Goal: Information Seeking & Learning: Learn about a topic

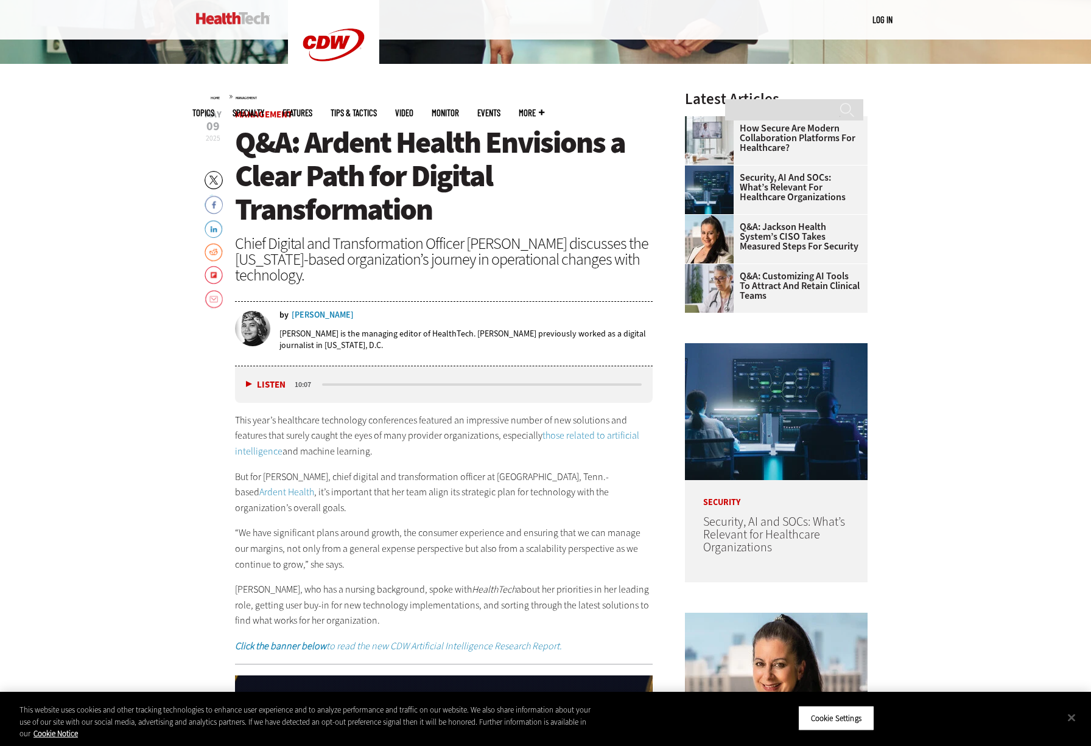
scroll to position [426, 0]
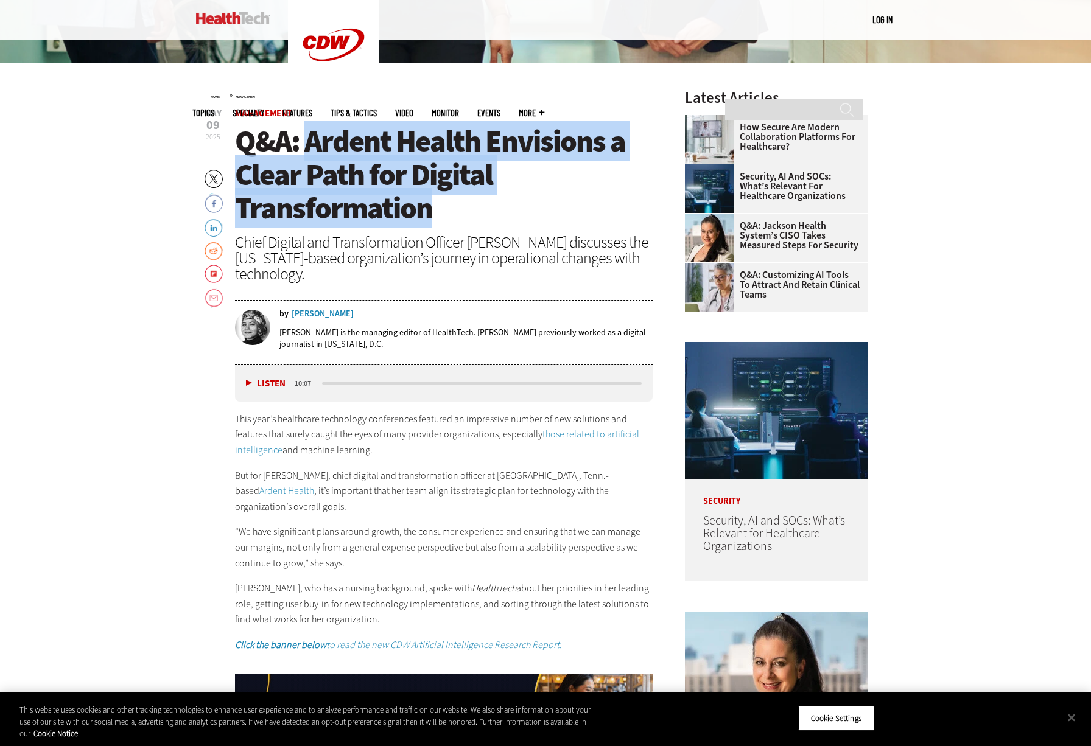
drag, startPoint x: 307, startPoint y: 141, endPoint x: 605, endPoint y: 203, distance: 304.0
click at [605, 203] on h1 "Q&A: Ardent Health Envisions a Clear Path for Digital Transformation" at bounding box center [444, 175] width 418 height 100
copy span "Ardent Health Envisions a Clear Path for Digital Transformation"
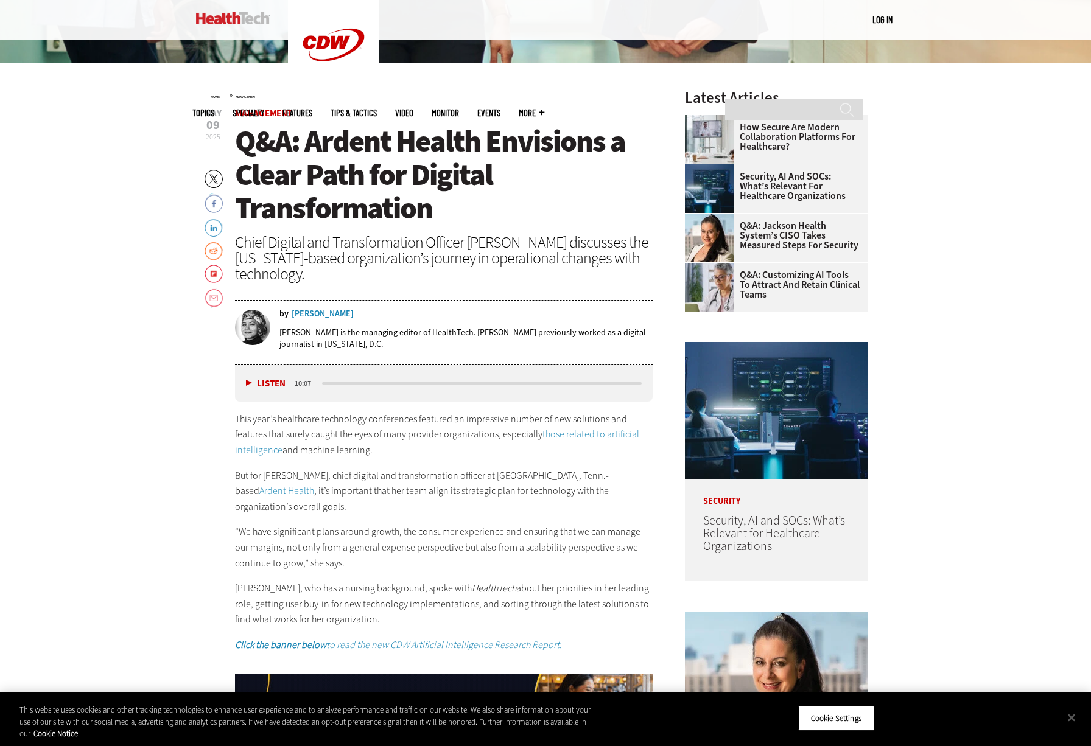
click at [342, 270] on div "Chief Digital and Transformation Officer [PERSON_NAME] discusses the [US_STATE]…" at bounding box center [444, 257] width 418 height 47
drag, startPoint x: 236, startPoint y: 244, endPoint x: 315, endPoint y: 278, distance: 85.9
click at [315, 278] on div "Chief Digital and Transformation Officer [PERSON_NAME] discusses the [US_STATE]…" at bounding box center [444, 257] width 418 height 47
copy div "Chief Digital and Transformation Officer [PERSON_NAME] discusses the [US_STATE]…"
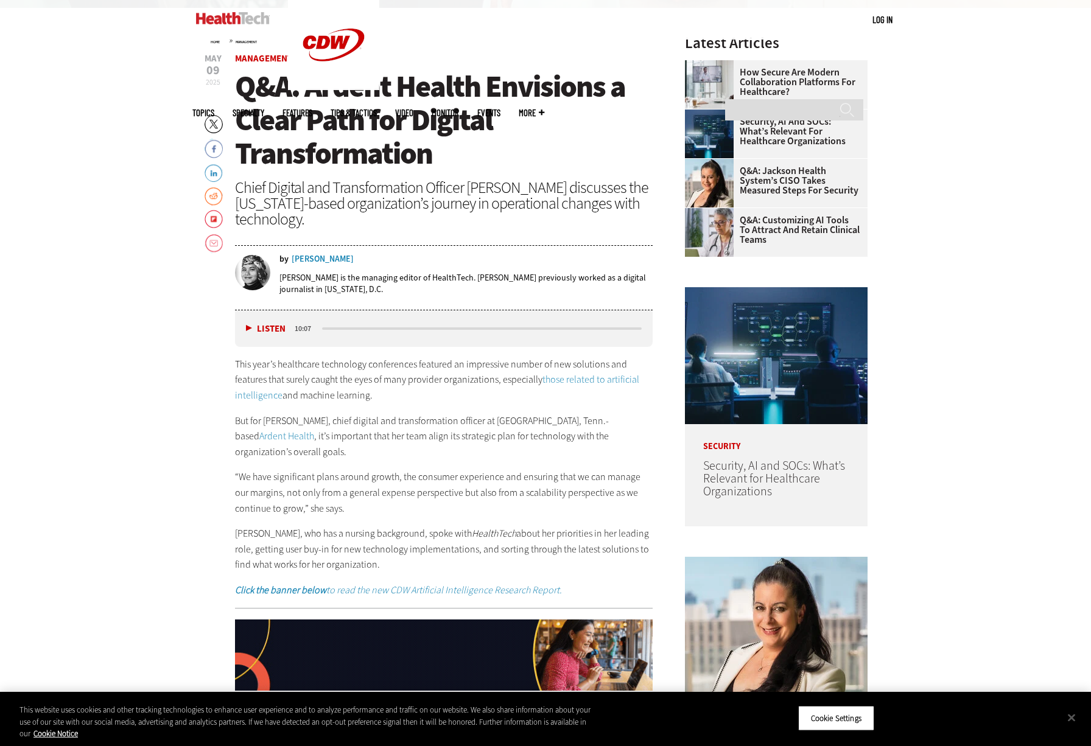
scroll to position [548, 0]
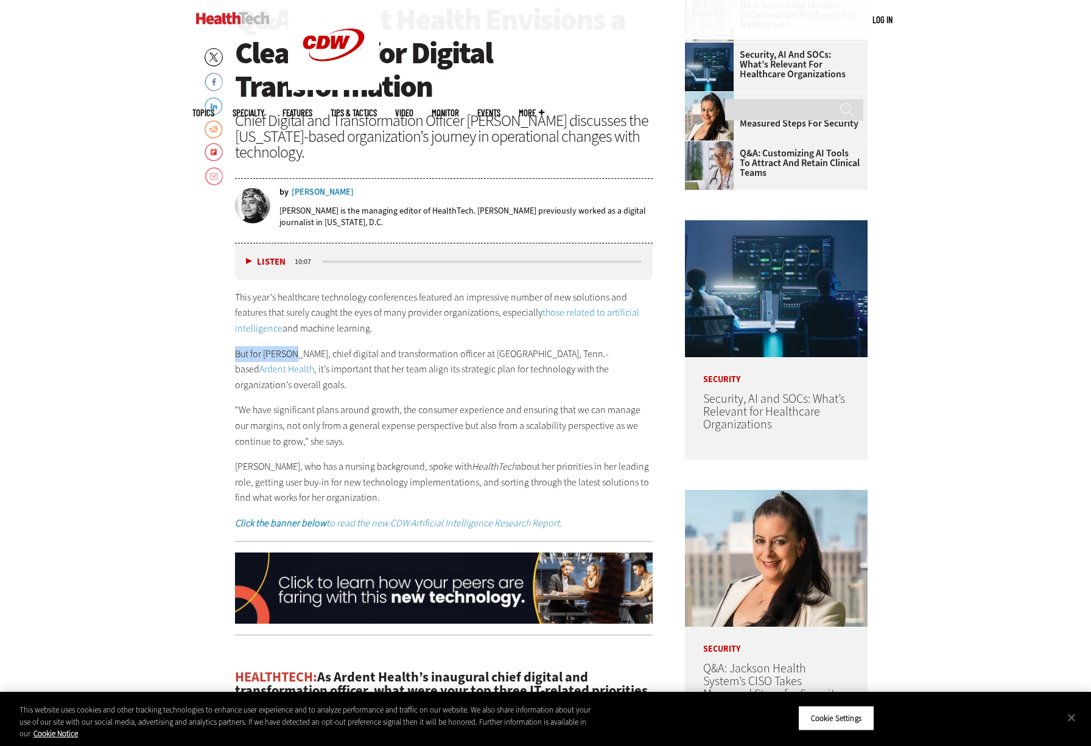
drag, startPoint x: 237, startPoint y: 353, endPoint x: 293, endPoint y: 355, distance: 55.4
click at [293, 355] on p "But for [PERSON_NAME], chief digital and transformation officer at [GEOGRAPHIC_…" at bounding box center [444, 369] width 418 height 47
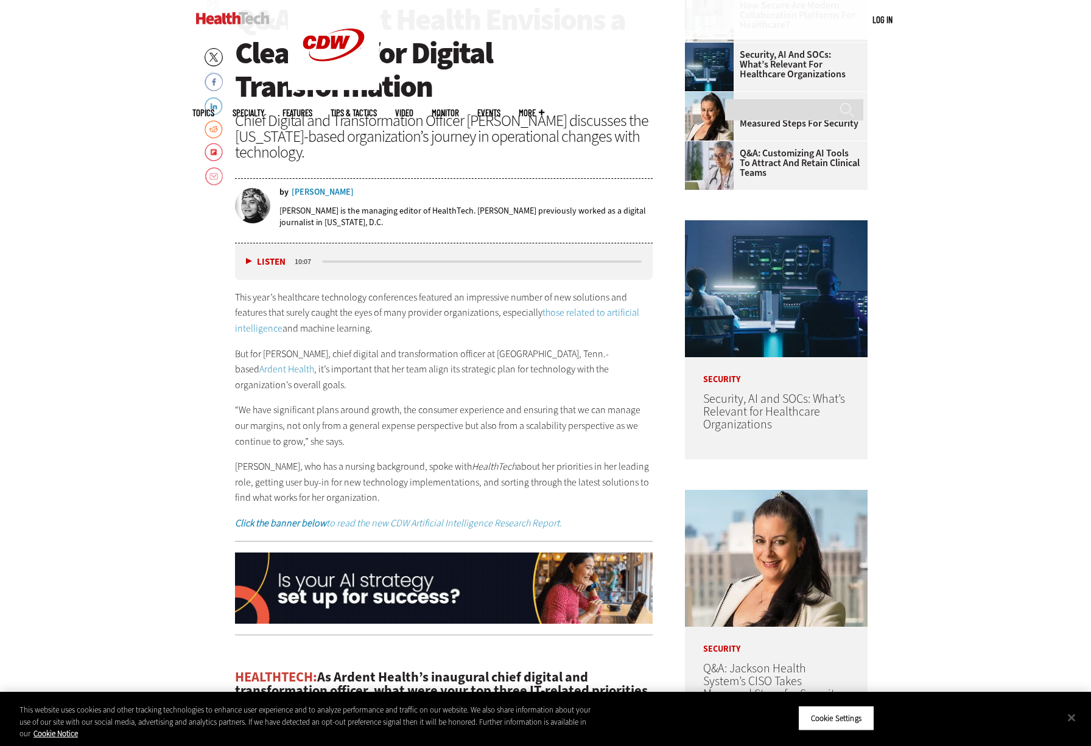
drag, startPoint x: 195, startPoint y: 334, endPoint x: 206, endPoint y: 327, distance: 13.2
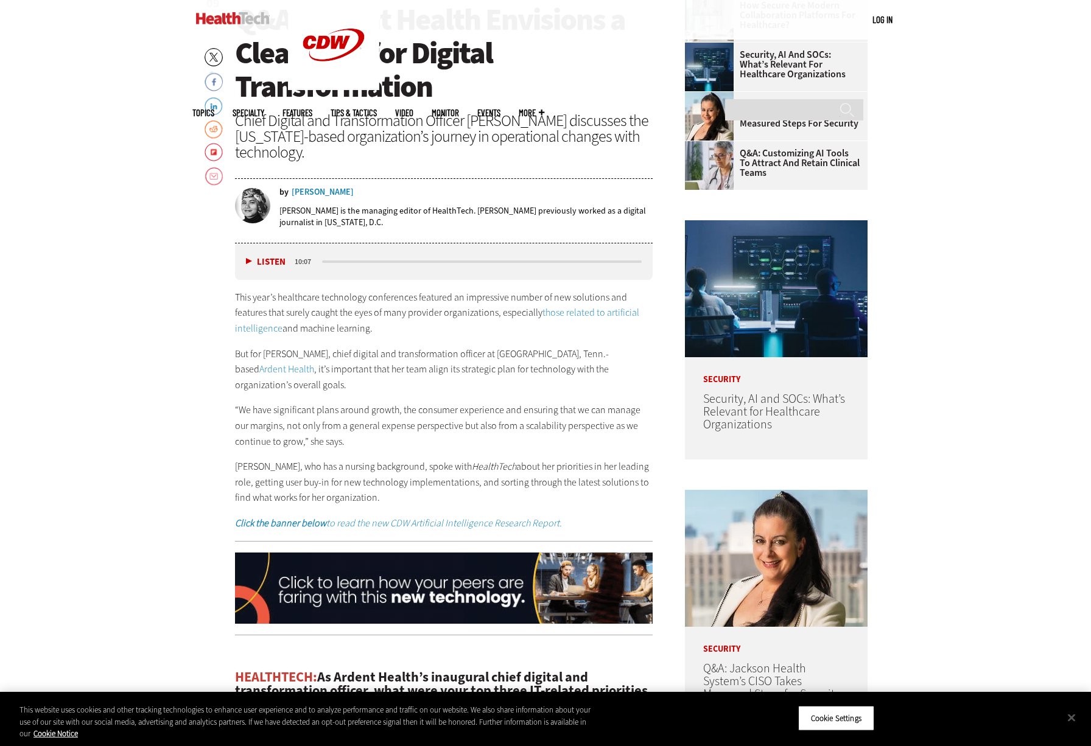
drag, startPoint x: 237, startPoint y: 298, endPoint x: 399, endPoint y: 477, distance: 241.8
click at [399, 477] on div "This year’s healthcare technology conferences featured an impressive number of …" at bounding box center [444, 411] width 418 height 242
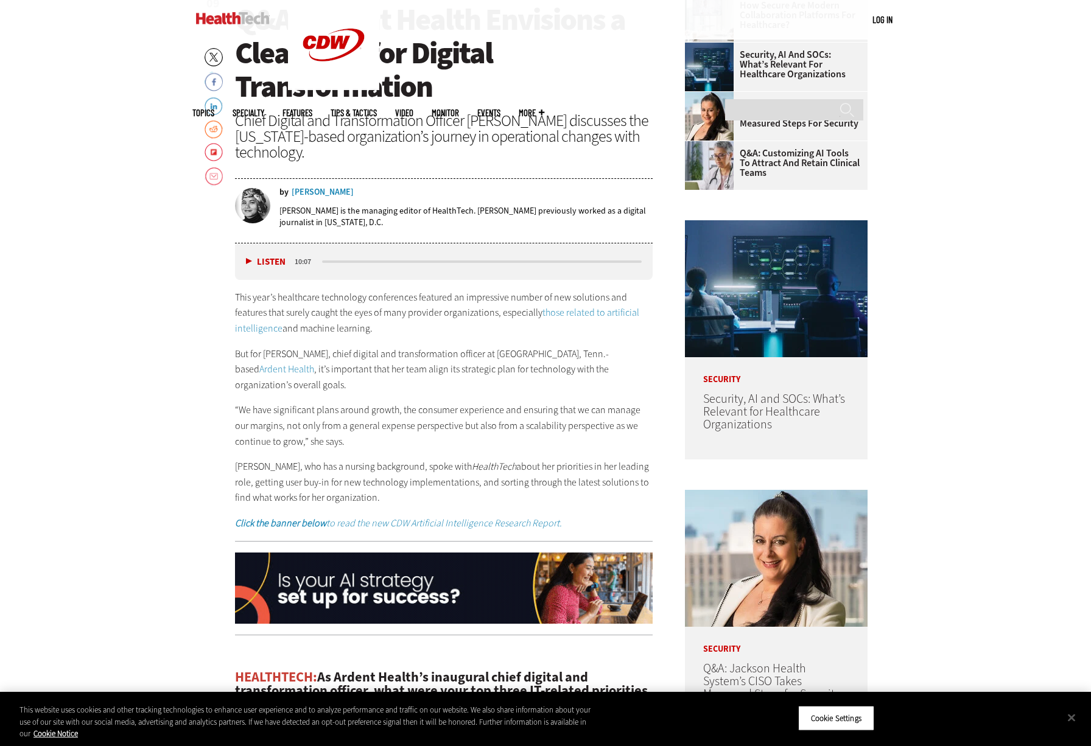
copy div "This year’s healthcare technology conferences featured an impressive number of …"
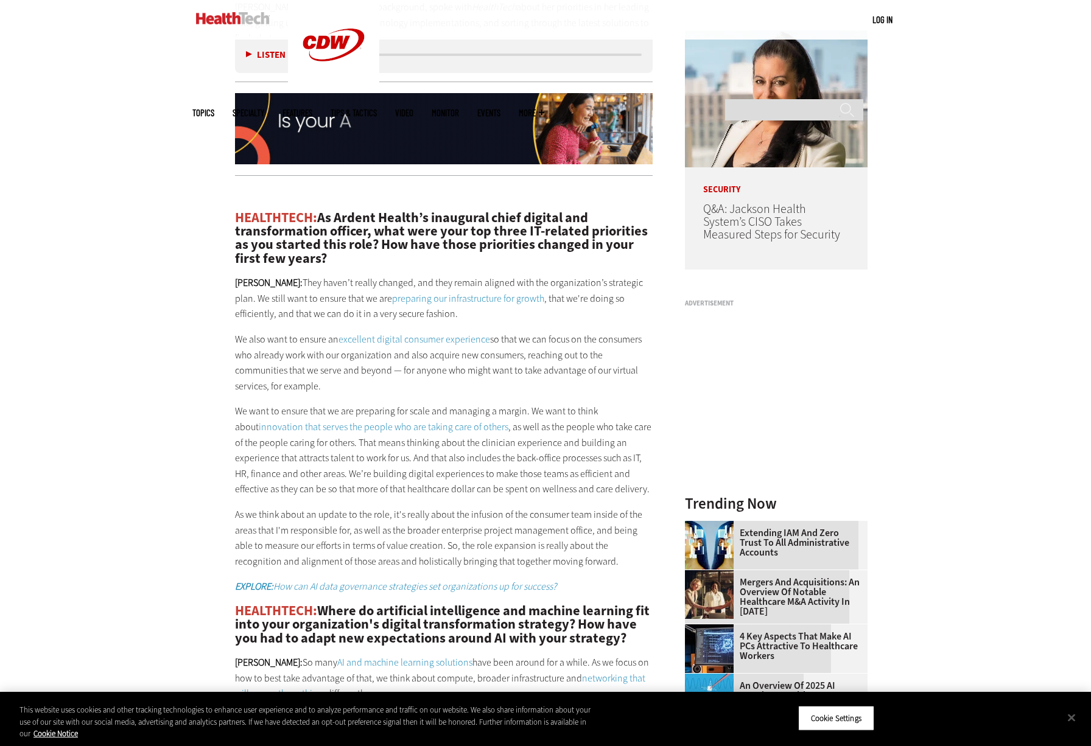
scroll to position [1035, 0]
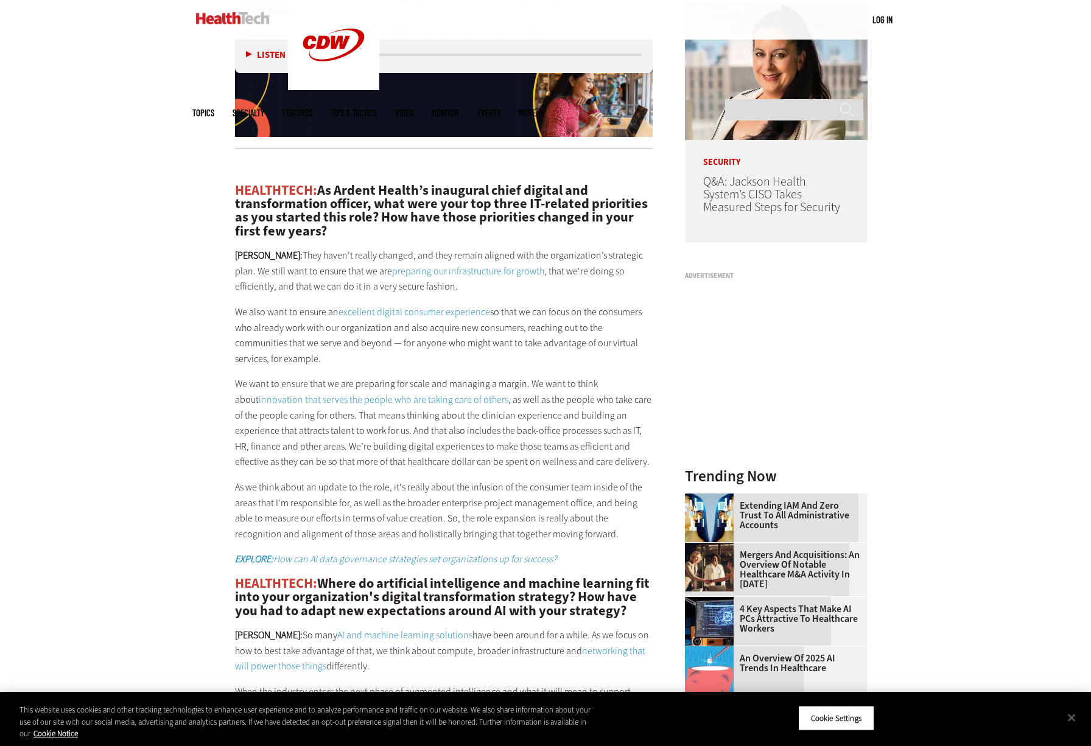
click at [323, 184] on h2 "HEALTHTECH: As Ardent Health’s inaugural chief digital and transformation offic…" at bounding box center [444, 211] width 418 height 55
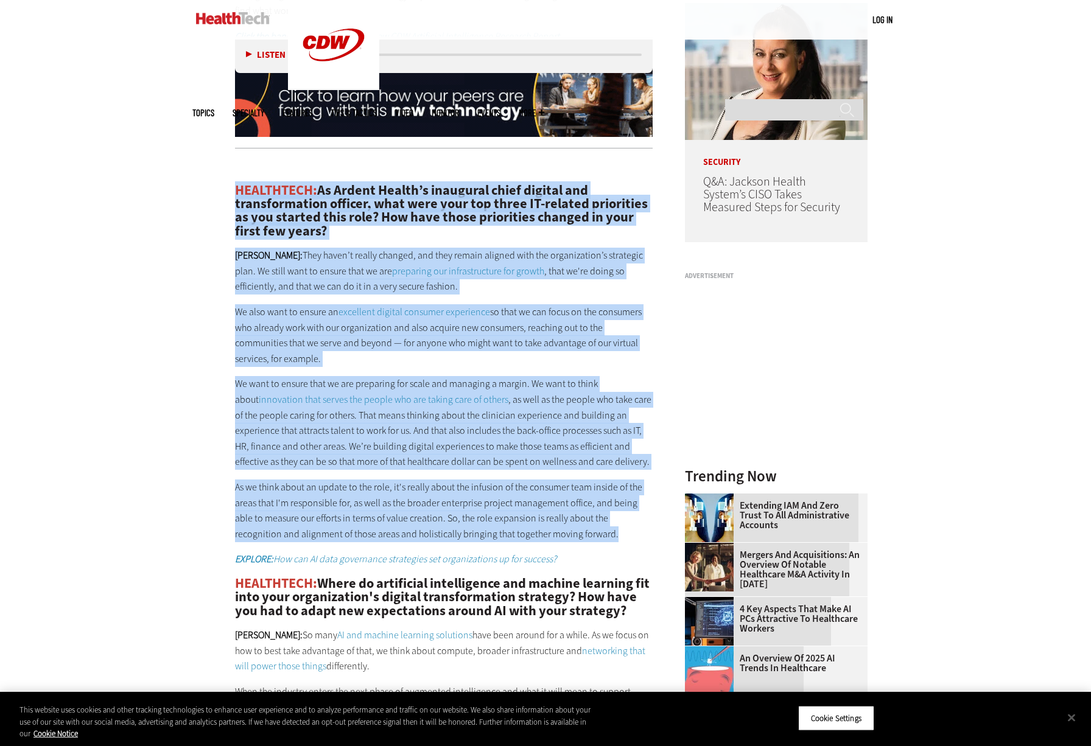
drag, startPoint x: 239, startPoint y: 175, endPoint x: 565, endPoint y: 520, distance: 475.4
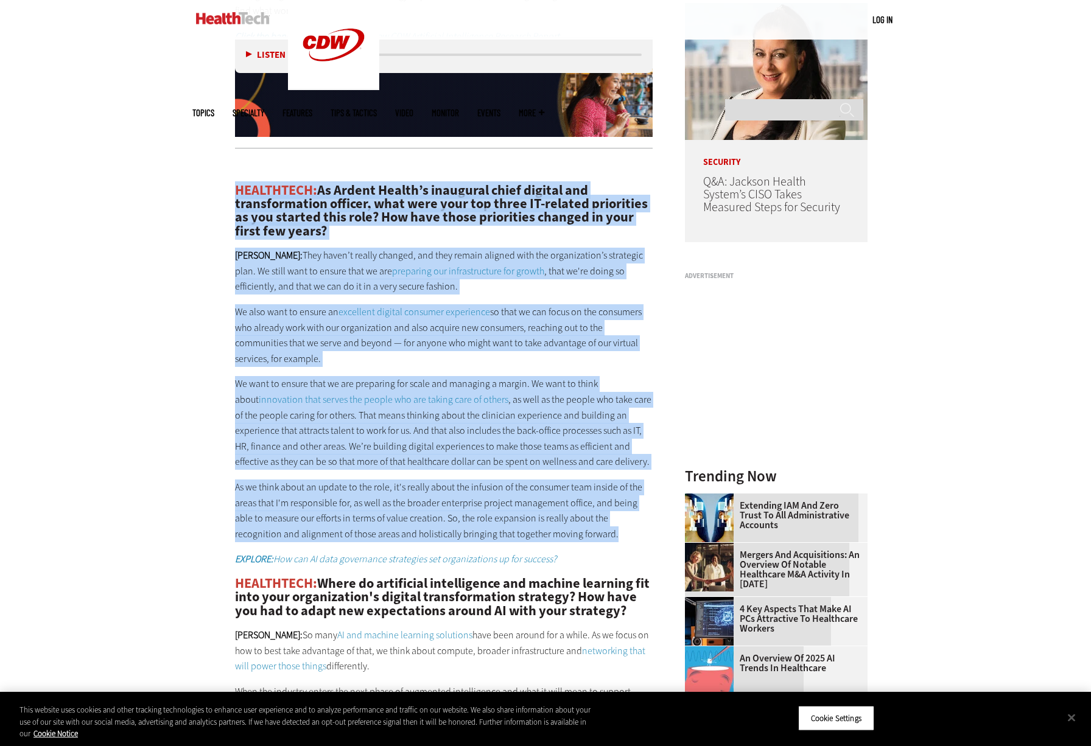
click at [565, 520] on div "HEALTHTECH: As Ardent Health’s inaugural chief digital and transformation offic…" at bounding box center [444, 576] width 418 height 836
copy div "LOREMIPSUM: Do Sitame Consec’a elitseddo eiusm tempori utl etdoloremagnaa enima…"
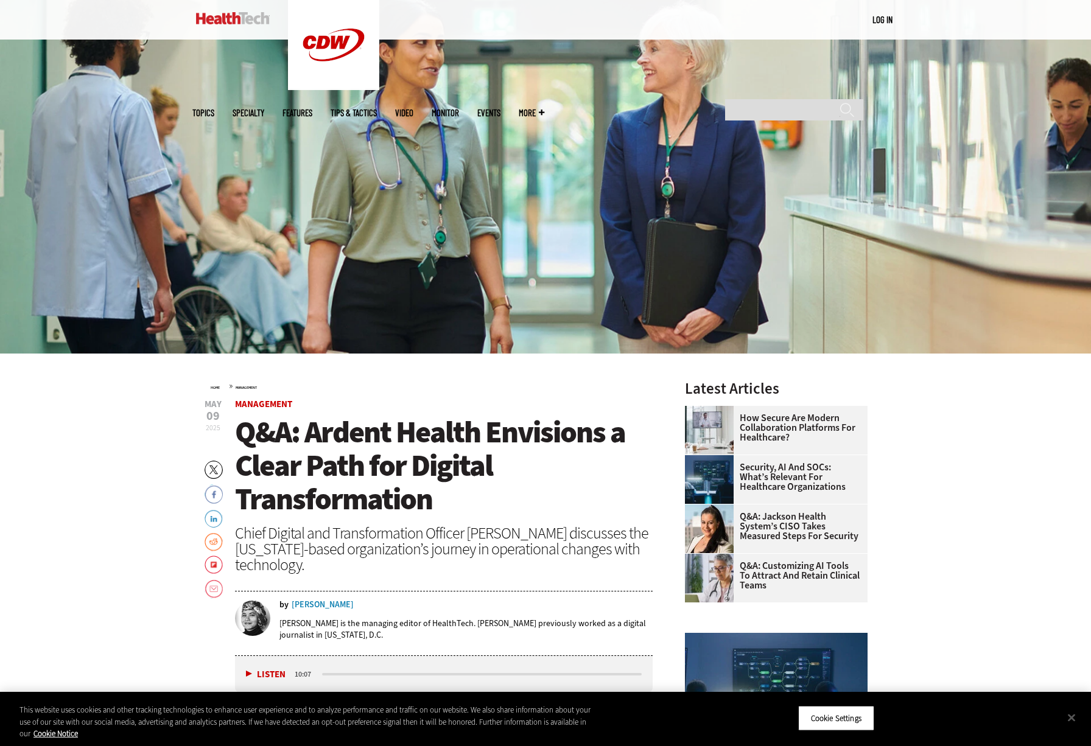
scroll to position [0, 0]
